Goal: Check status: Check status

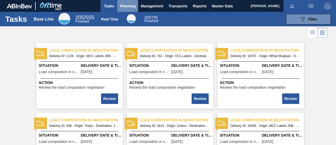
click at [132, 5] on span "Planning" at bounding box center [127, 6] width 15 height 6
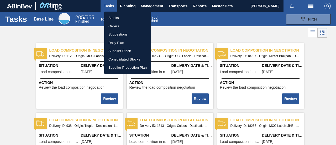
click at [125, 26] on li "Orders" at bounding box center [127, 26] width 47 height 8
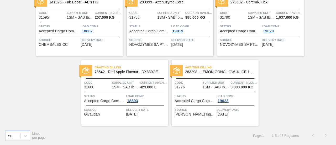
scroll to position [26, 0]
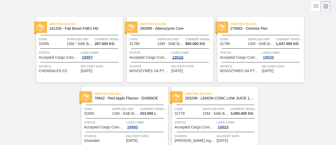
click at [178, 56] on div "19019" at bounding box center [177, 57] width 13 height 4
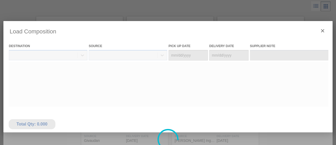
type Date "[DATE]"
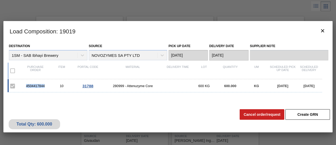
drag, startPoint x: 45, startPoint y: 86, endPoint x: 25, endPoint y: 86, distance: 19.4
click at [25, 86] on div "4504417844" at bounding box center [35, 86] width 26 height 4
copy div "4504417844"
click at [321, 29] on icon "botão de ícone" at bounding box center [322, 31] width 6 height 6
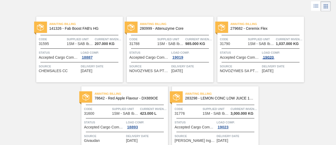
click at [265, 56] on div "19020" at bounding box center [268, 57] width 13 height 4
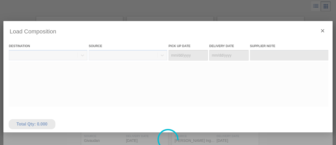
type Date "[DATE]"
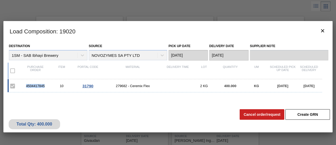
drag, startPoint x: 45, startPoint y: 85, endPoint x: 26, endPoint y: 87, distance: 18.5
click at [26, 87] on div "4504417845" at bounding box center [35, 86] width 26 height 4
copy div "4504417845"
click at [322, 29] on icon "botão de ícone" at bounding box center [322, 31] width 6 height 6
